Goal: Find specific page/section: Find specific page/section

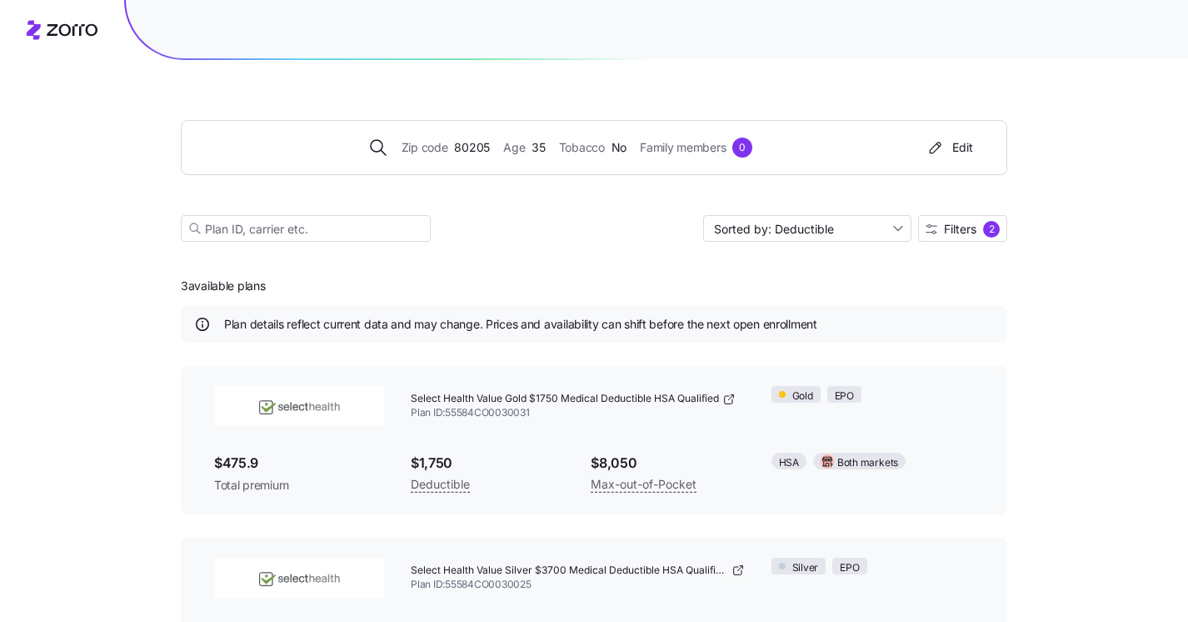
click at [66, 28] on icon at bounding box center [62, 30] width 71 height 20
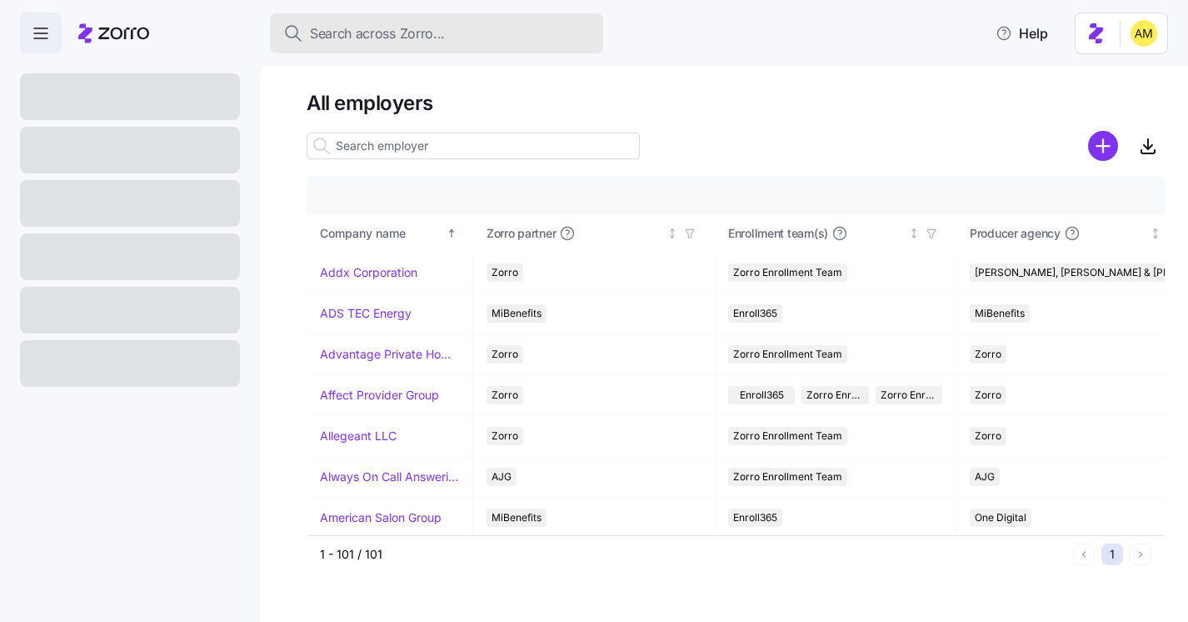
click at [355, 33] on span "Search across Zorro..." at bounding box center [377, 33] width 135 height 21
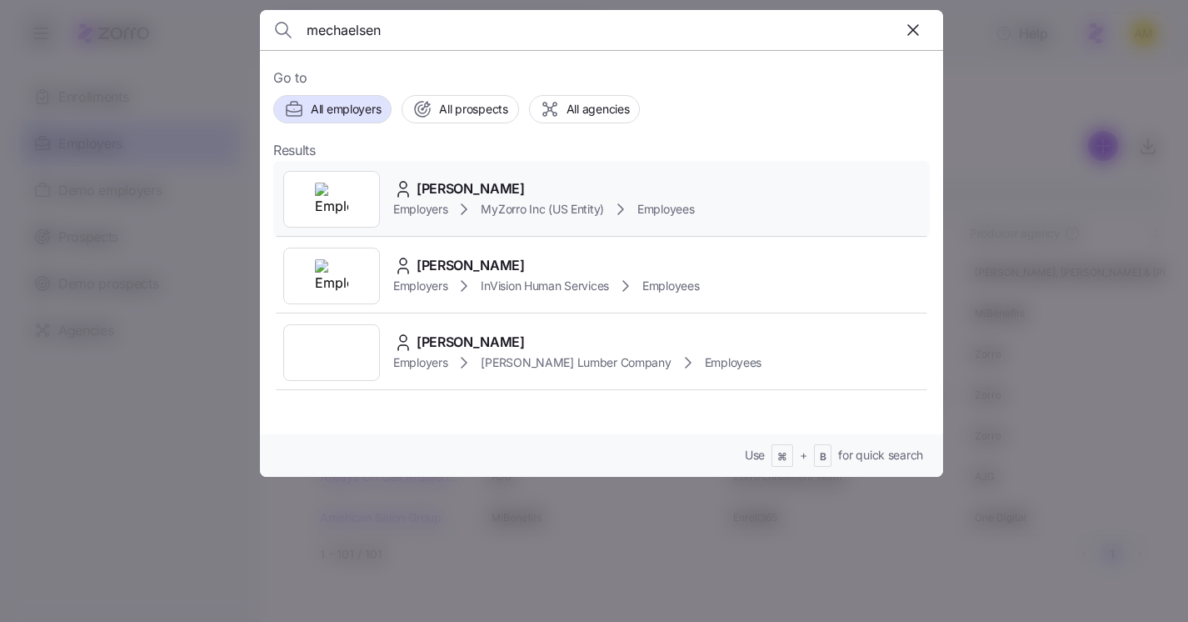
type input "mechaelsen"
click at [447, 186] on span "[PERSON_NAME]" at bounding box center [471, 188] width 108 height 21
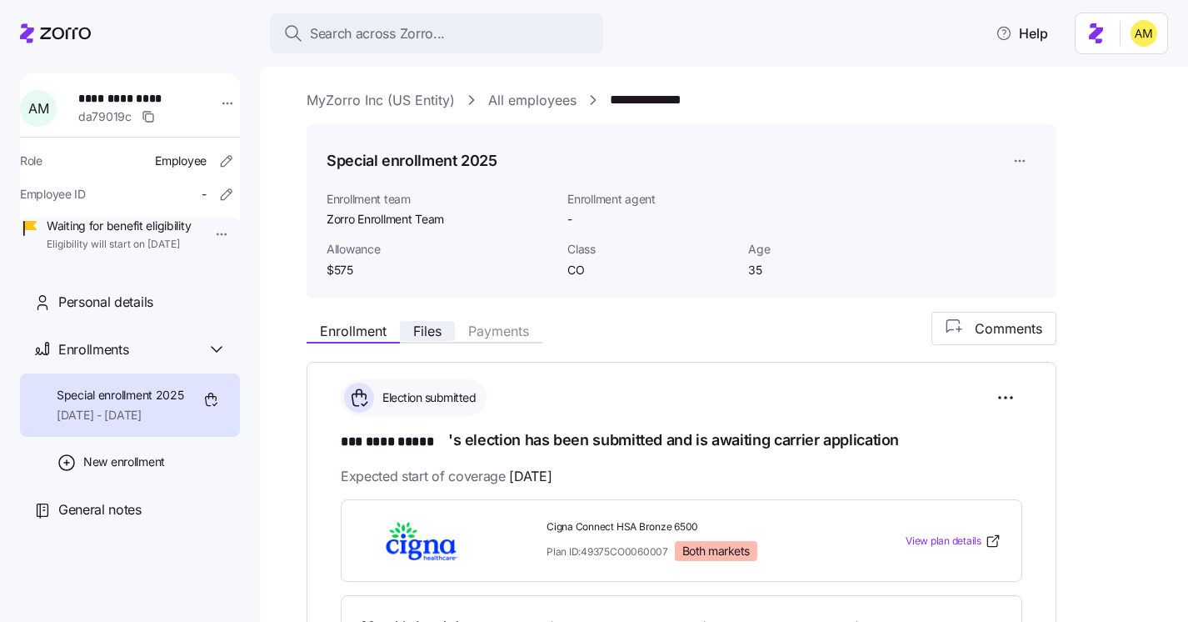
click at [434, 325] on span "Files" at bounding box center [427, 330] width 28 height 13
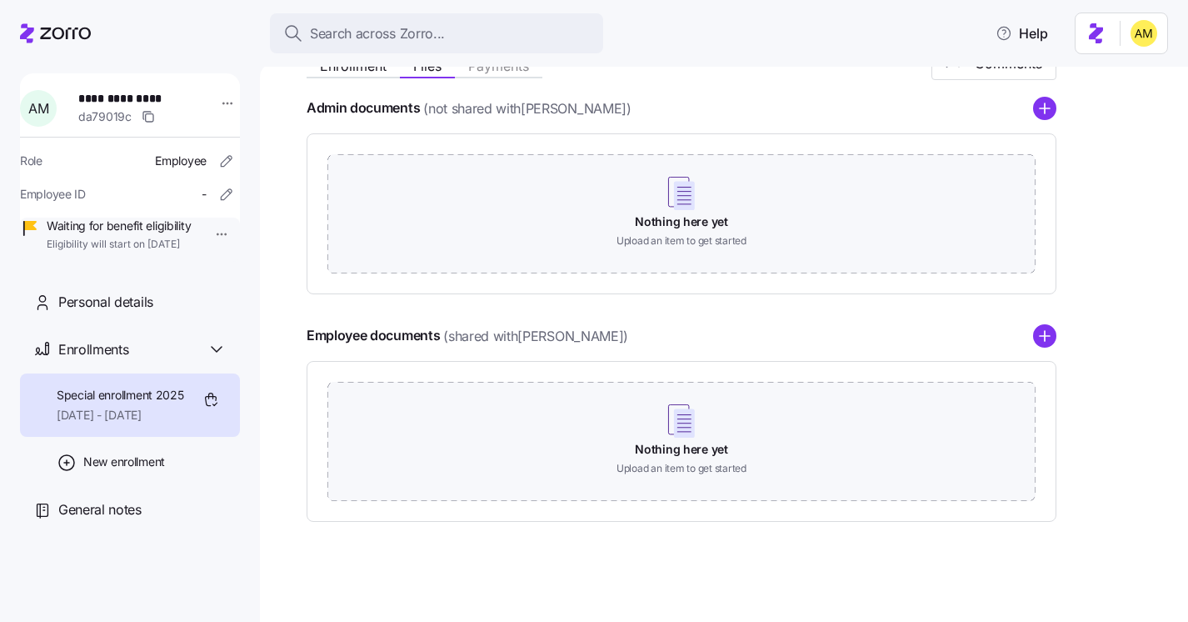
scroll to position [12, 0]
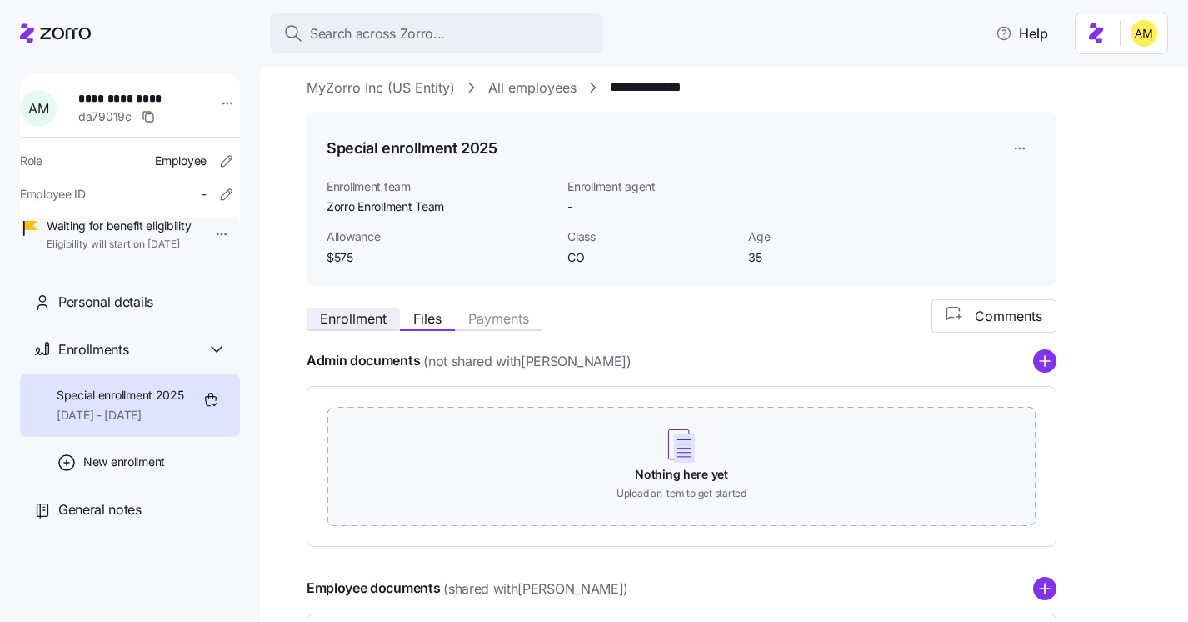
click at [346, 321] on span "Enrollment" at bounding box center [353, 318] width 67 height 13
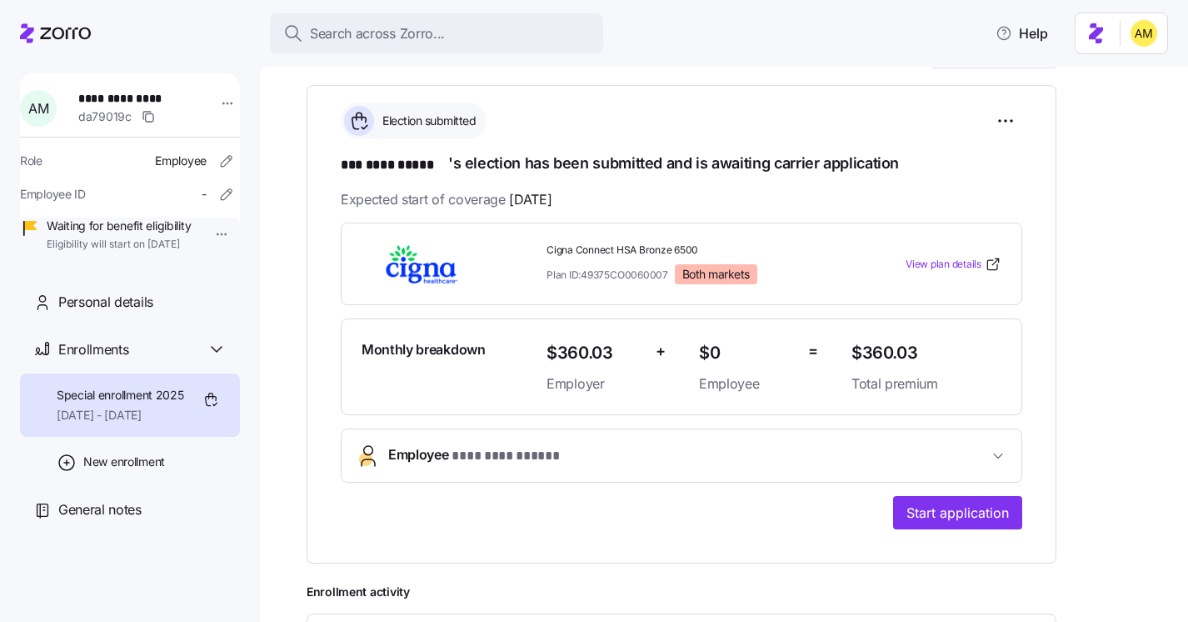
scroll to position [288, 0]
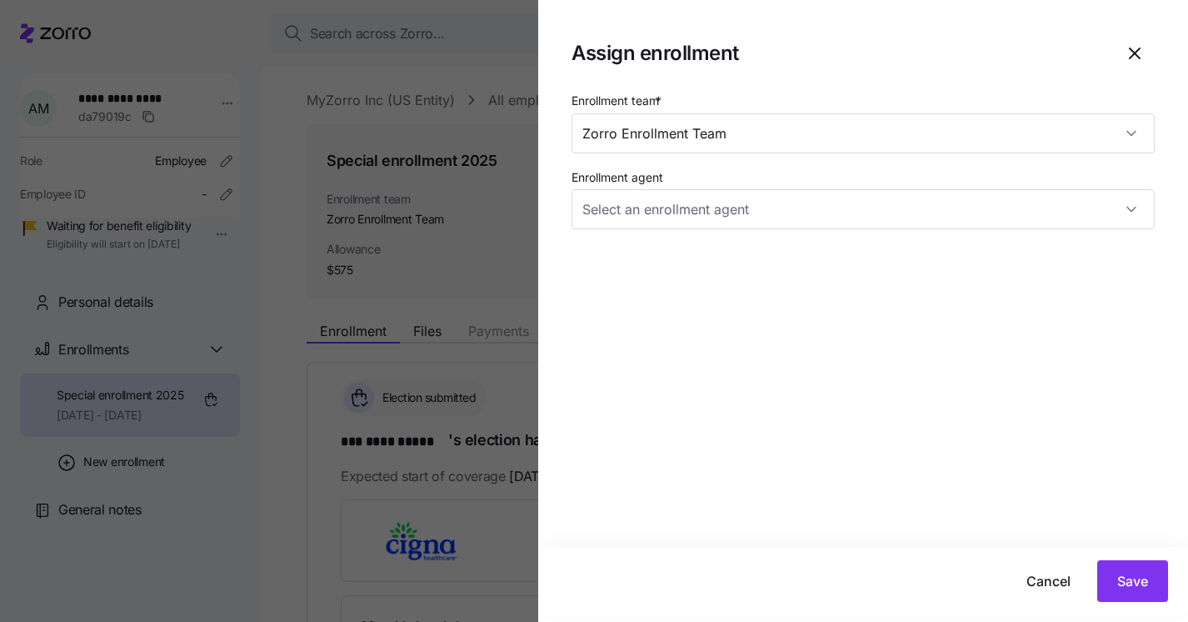
click at [368, 72] on div at bounding box center [594, 311] width 1188 height 622
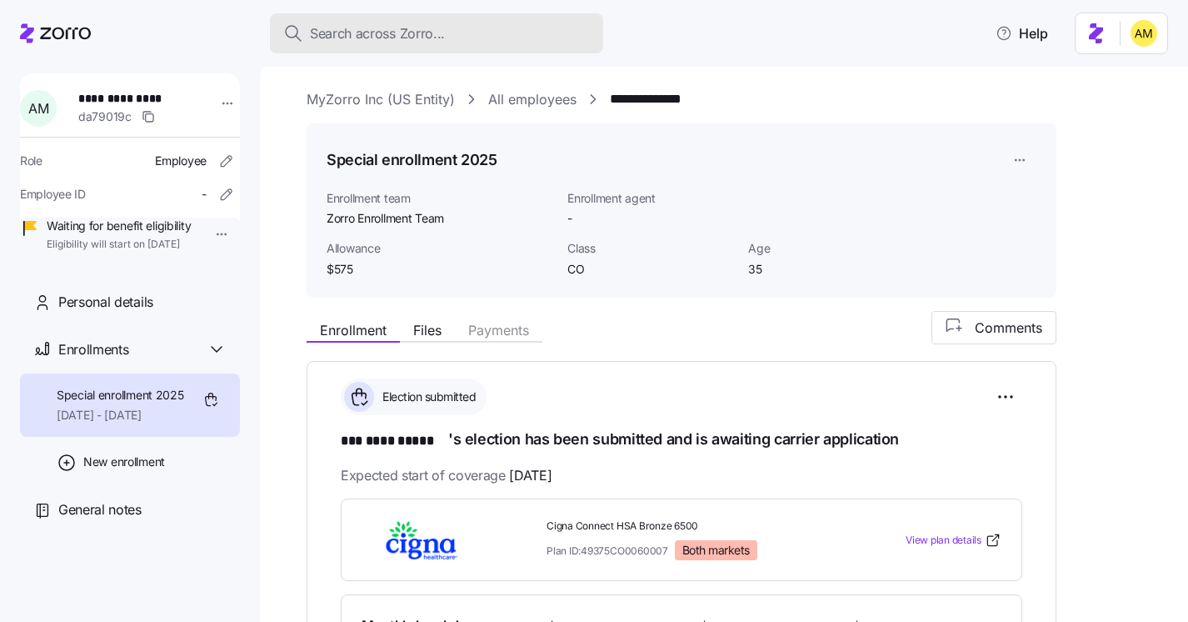
click at [360, 24] on span "Search across Zorro..." at bounding box center [377, 33] width 135 height 21
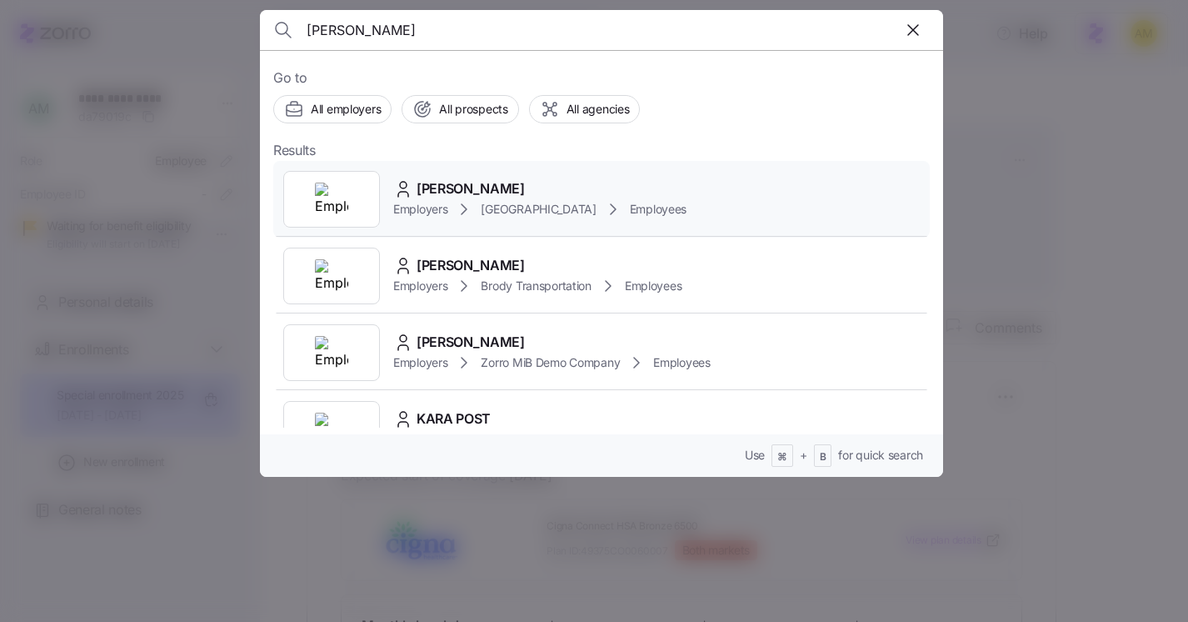
type input "Kara Whittaker"
click at [452, 193] on span "Kara Whittaker" at bounding box center [471, 188] width 108 height 21
